Goal: Transaction & Acquisition: Download file/media

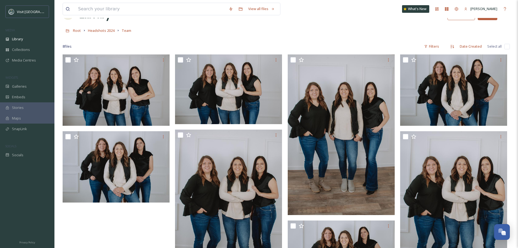
scroll to position [420, 0]
click at [134, 8] on input at bounding box center [150, 9] width 150 height 12
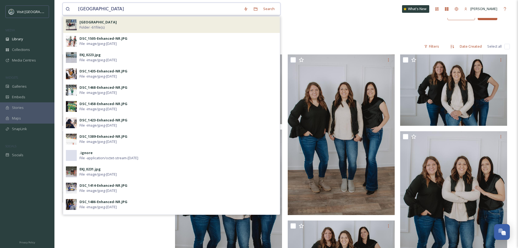
type input "[GEOGRAPHIC_DATA]"
click at [122, 23] on div "[GEOGRAPHIC_DATA] Folder - 61 file(s)" at bounding box center [178, 25] width 198 height 10
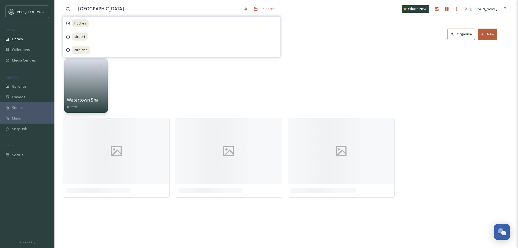
click at [333, 78] on div "Watertown Shamrocks 0 items" at bounding box center [286, 87] width 447 height 63
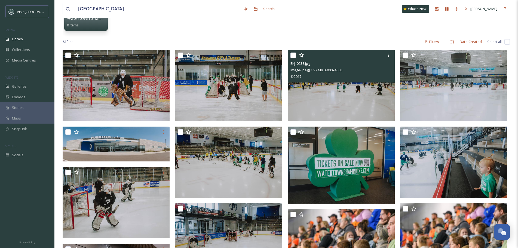
scroll to position [109, 0]
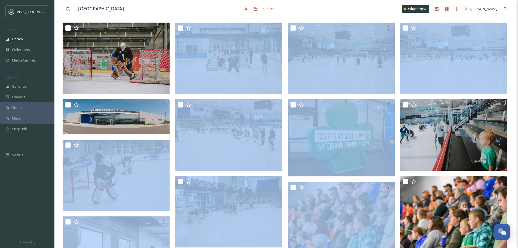
drag, startPoint x: 121, startPoint y: 117, endPoint x: 1108, endPoint y: 93, distance: 988.2
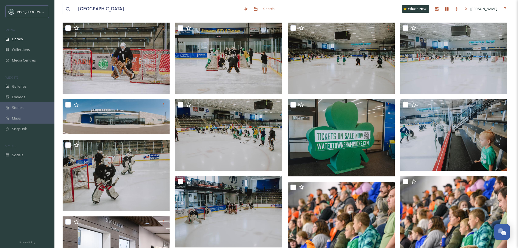
click at [370, 9] on div "[GEOGRAPHIC_DATA] Search What's New [PERSON_NAME]" at bounding box center [286, 9] width 447 height 18
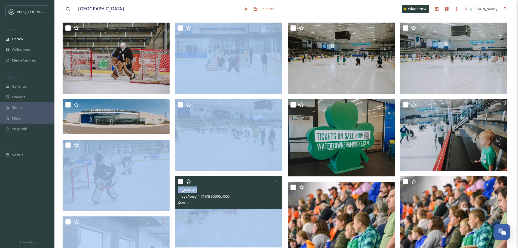
drag, startPoint x: 147, startPoint y: 112, endPoint x: 205, endPoint y: 143, distance: 65.9
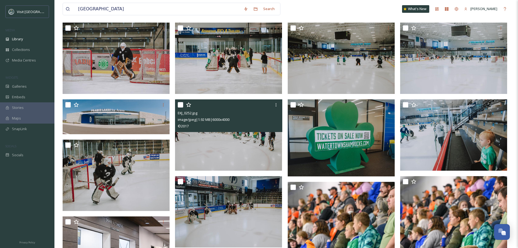
click at [211, 105] on div at bounding box center [229, 105] width 103 height 10
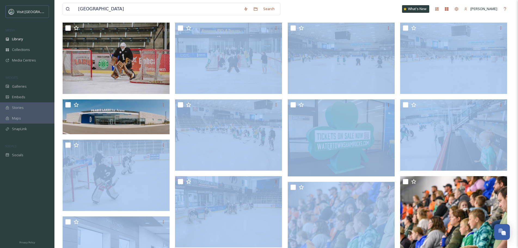
drag, startPoint x: 162, startPoint y: 104, endPoint x: 1277, endPoint y: 106, distance: 1114.5
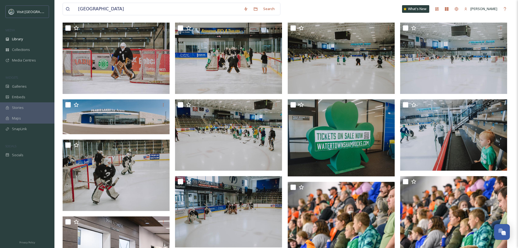
click at [335, 7] on div "[GEOGRAPHIC_DATA] Search What's New [PERSON_NAME]" at bounding box center [286, 9] width 447 height 18
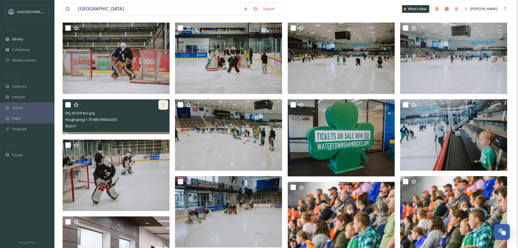
click at [165, 104] on icon at bounding box center [163, 105] width 4 height 4
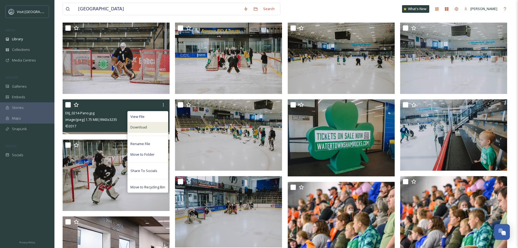
click at [154, 128] on div "Download" at bounding box center [148, 127] width 40 height 11
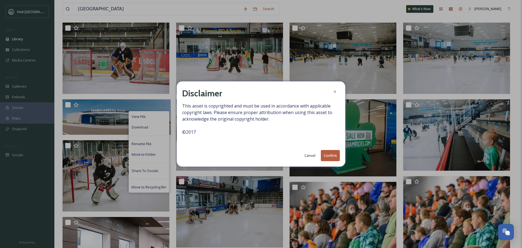
click at [329, 155] on button "Confirm" at bounding box center [330, 155] width 19 height 11
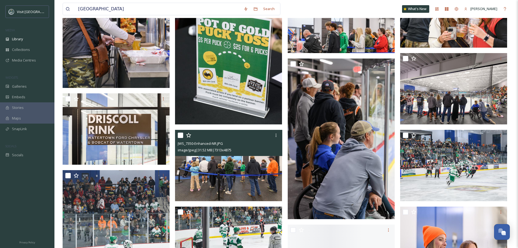
scroll to position [490, 0]
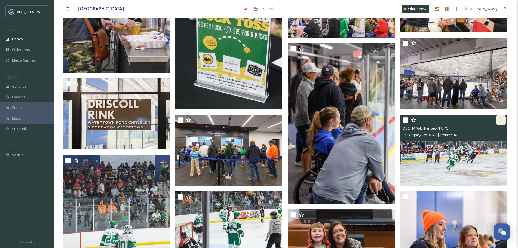
click at [502, 119] on icon at bounding box center [500, 120] width 4 height 4
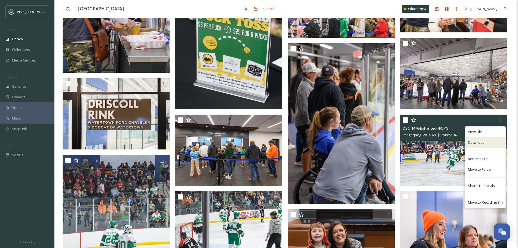
click at [485, 142] on div "Download" at bounding box center [485, 142] width 40 height 11
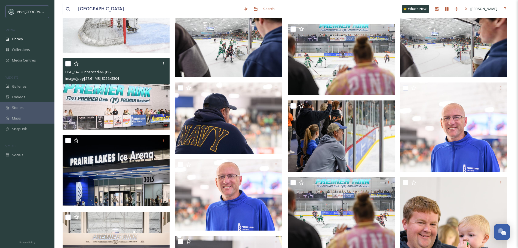
scroll to position [762, 0]
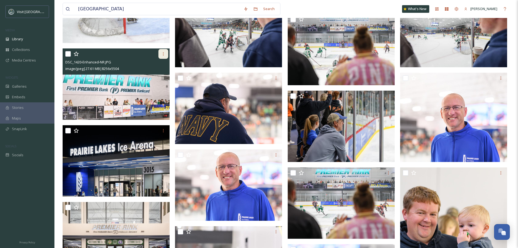
click at [162, 53] on icon at bounding box center [163, 54] width 4 height 4
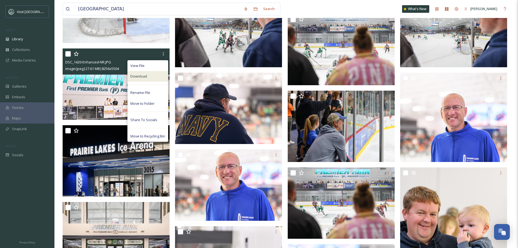
click at [144, 81] on div "Download" at bounding box center [148, 76] width 40 height 11
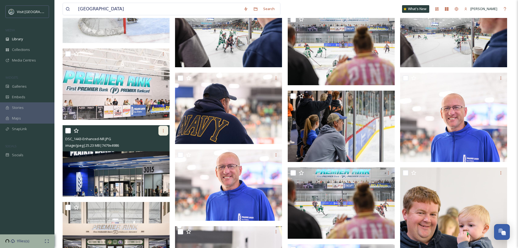
click at [164, 130] on icon at bounding box center [163, 130] width 4 height 4
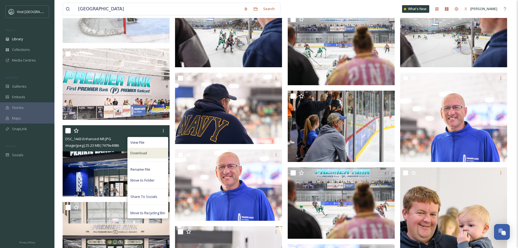
click at [141, 154] on span "Download" at bounding box center [138, 152] width 17 height 5
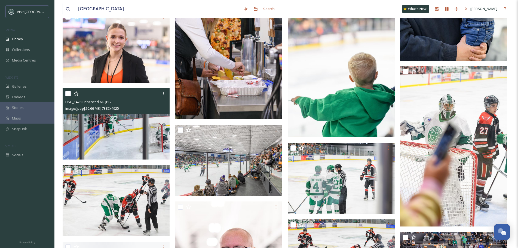
scroll to position [1034, 0]
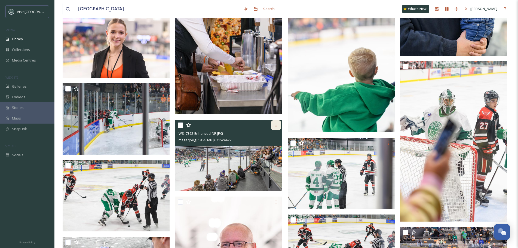
click at [274, 125] on icon at bounding box center [276, 125] width 4 height 4
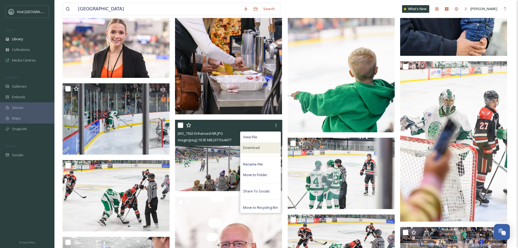
click at [263, 146] on div "Download" at bounding box center [260, 147] width 40 height 11
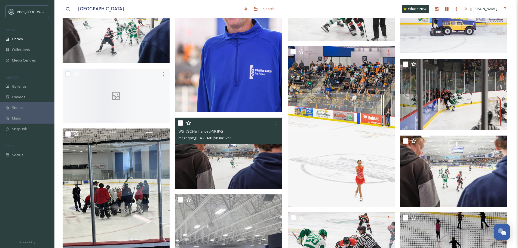
scroll to position [1306, 0]
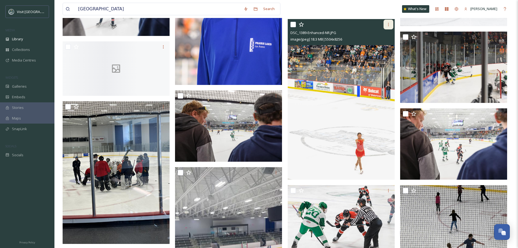
click at [390, 26] on icon at bounding box center [388, 24] width 4 height 4
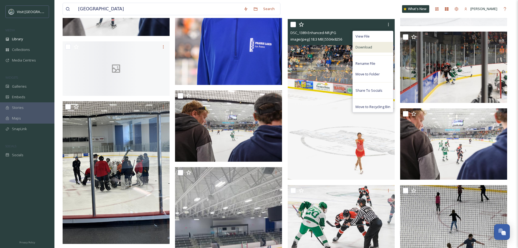
click at [376, 51] on div "Download" at bounding box center [373, 47] width 40 height 11
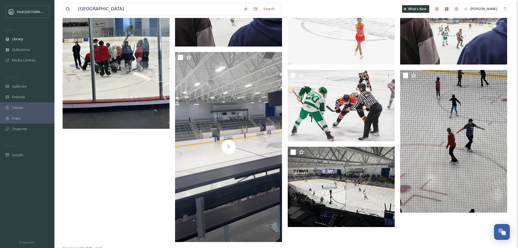
scroll to position [1424, 0]
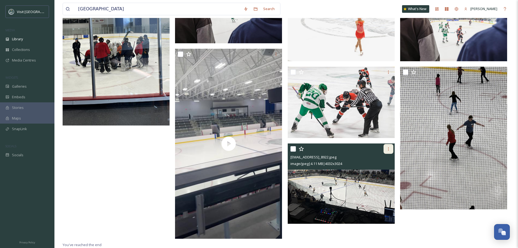
click at [385, 150] on div at bounding box center [388, 149] width 10 height 10
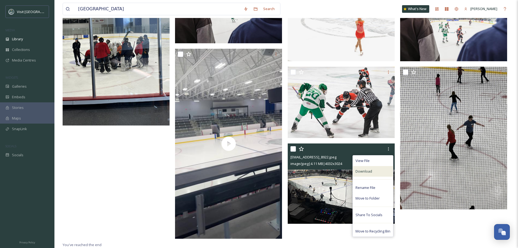
click at [371, 169] on span "Download" at bounding box center [363, 171] width 17 height 5
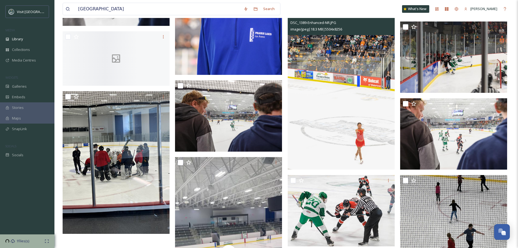
scroll to position [1316, 0]
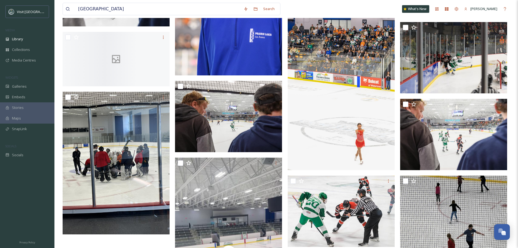
click at [351, 10] on div "[GEOGRAPHIC_DATA] Search What's New [PERSON_NAME]" at bounding box center [286, 9] width 447 height 18
